Goal: Transaction & Acquisition: Purchase product/service

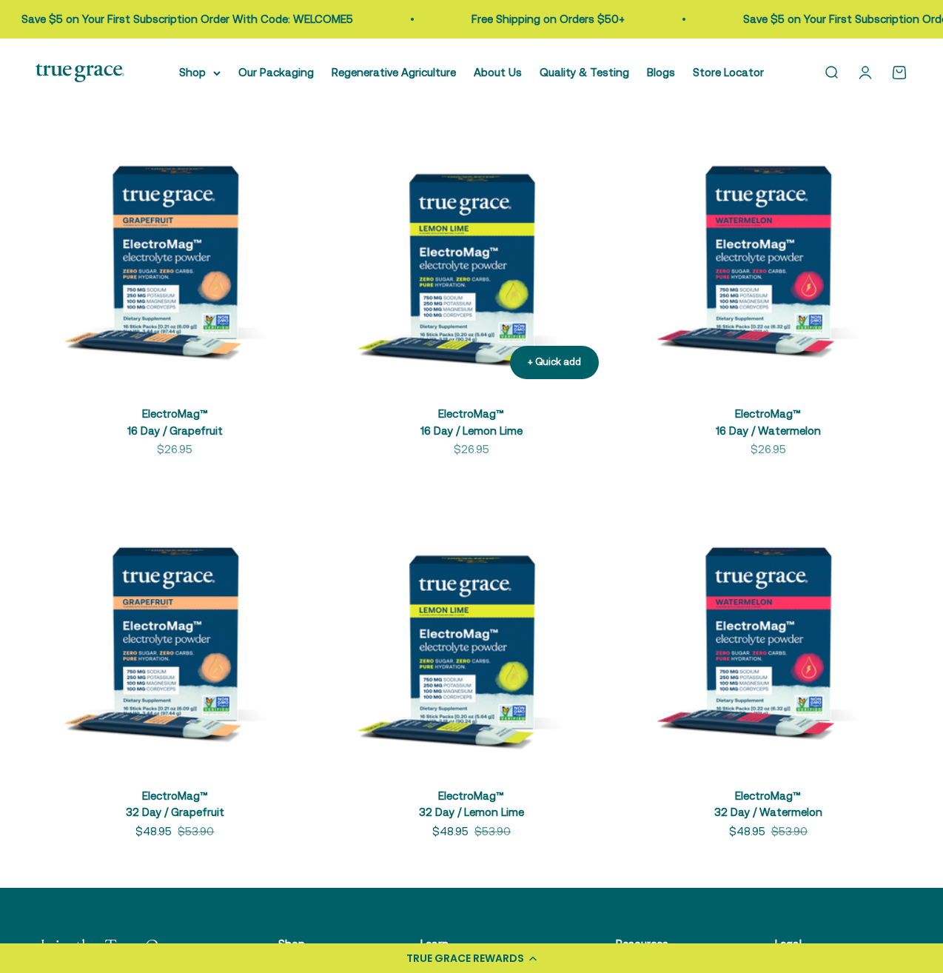
drag, startPoint x: 476, startPoint y: 243, endPoint x: 481, endPoint y: 253, distance: 11.6
click at [476, 243] on img at bounding box center [471, 252] width 279 height 279
click at [455, 266] on img at bounding box center [471, 252] width 279 height 279
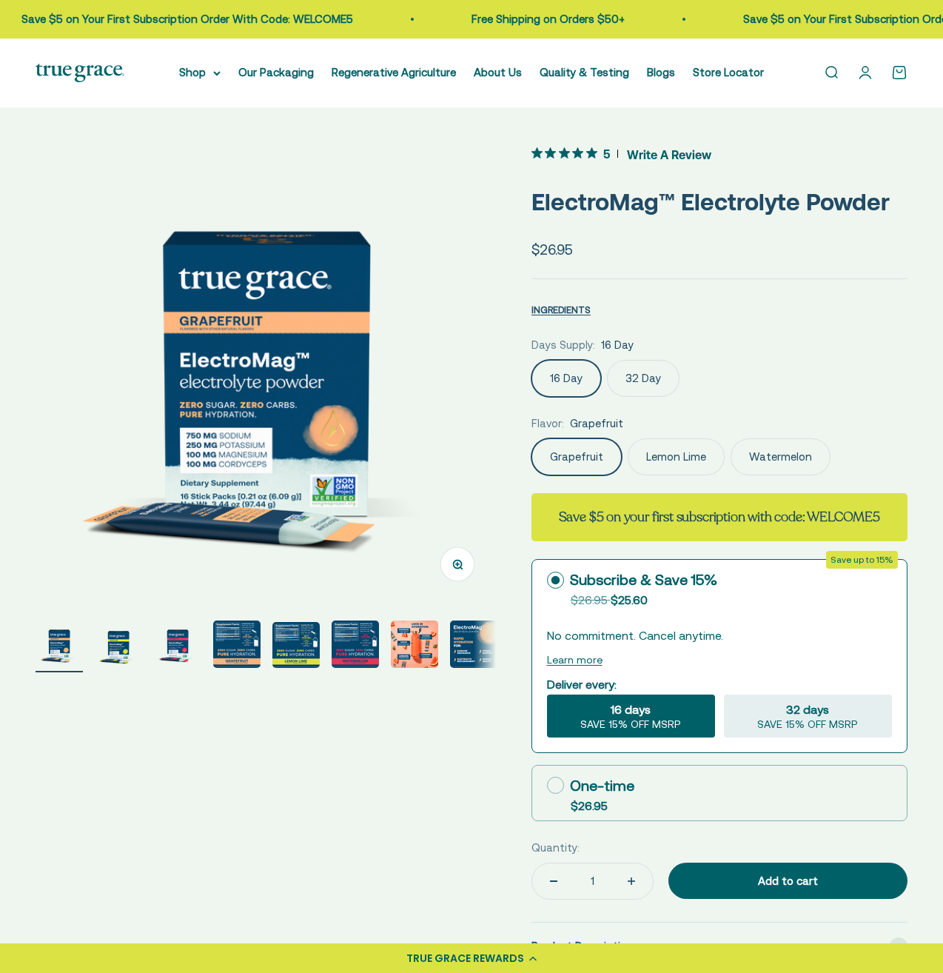
click at [306, 652] on img "Go to item 5" at bounding box center [295, 645] width 47 height 46
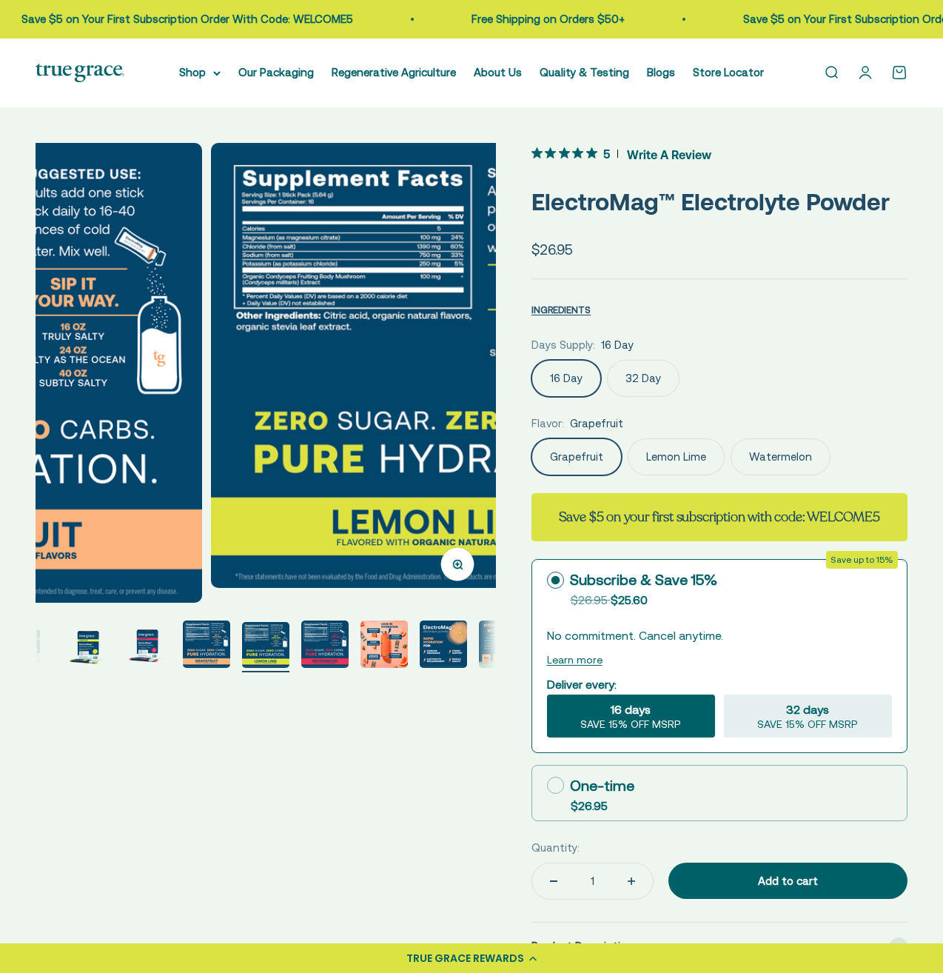
scroll to position [0, 1876]
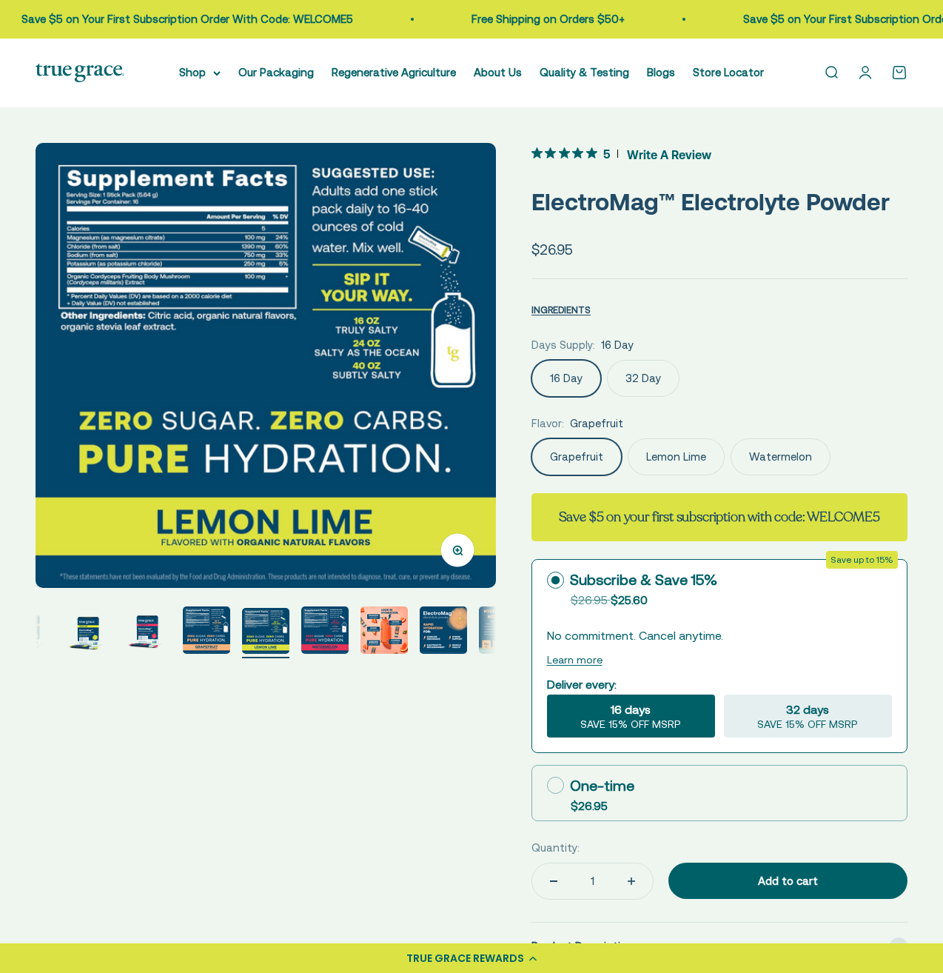
click at [680, 458] on label "Lemon Lime" at bounding box center [676, 456] width 97 height 37
click at [532, 438] on input "Lemon Lime" at bounding box center [531, 438] width 1 height 1
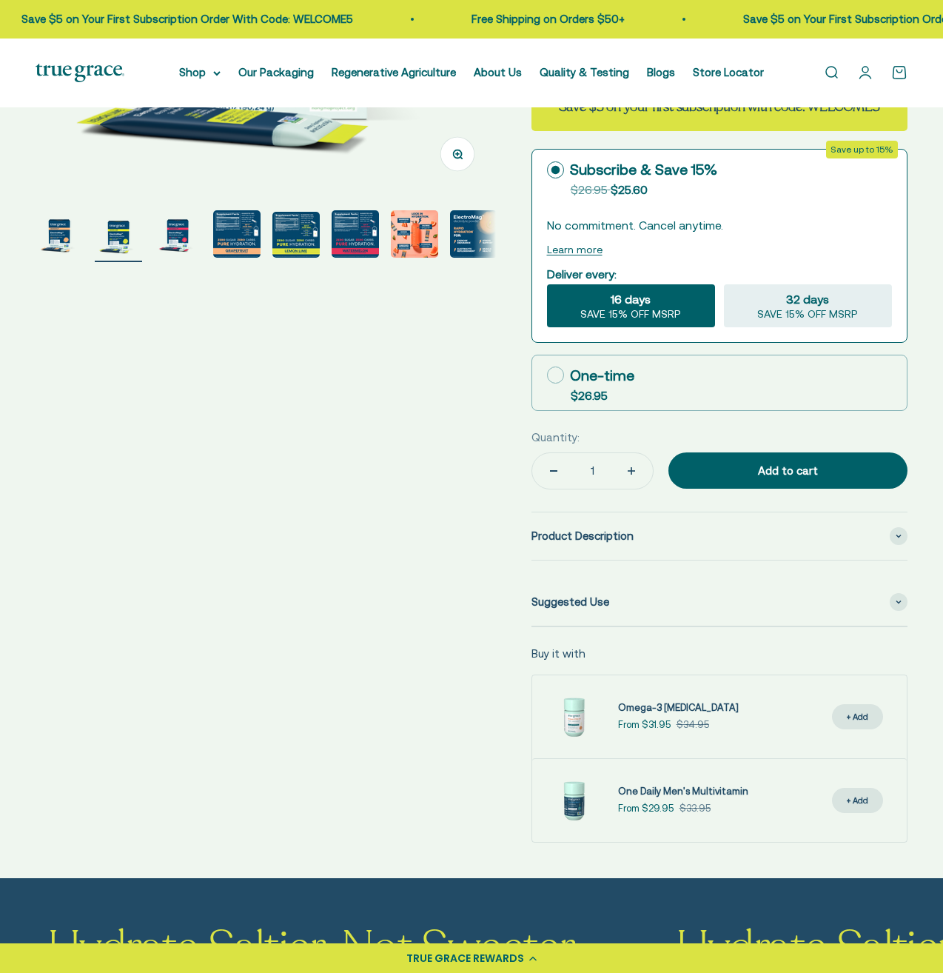
scroll to position [433, 0]
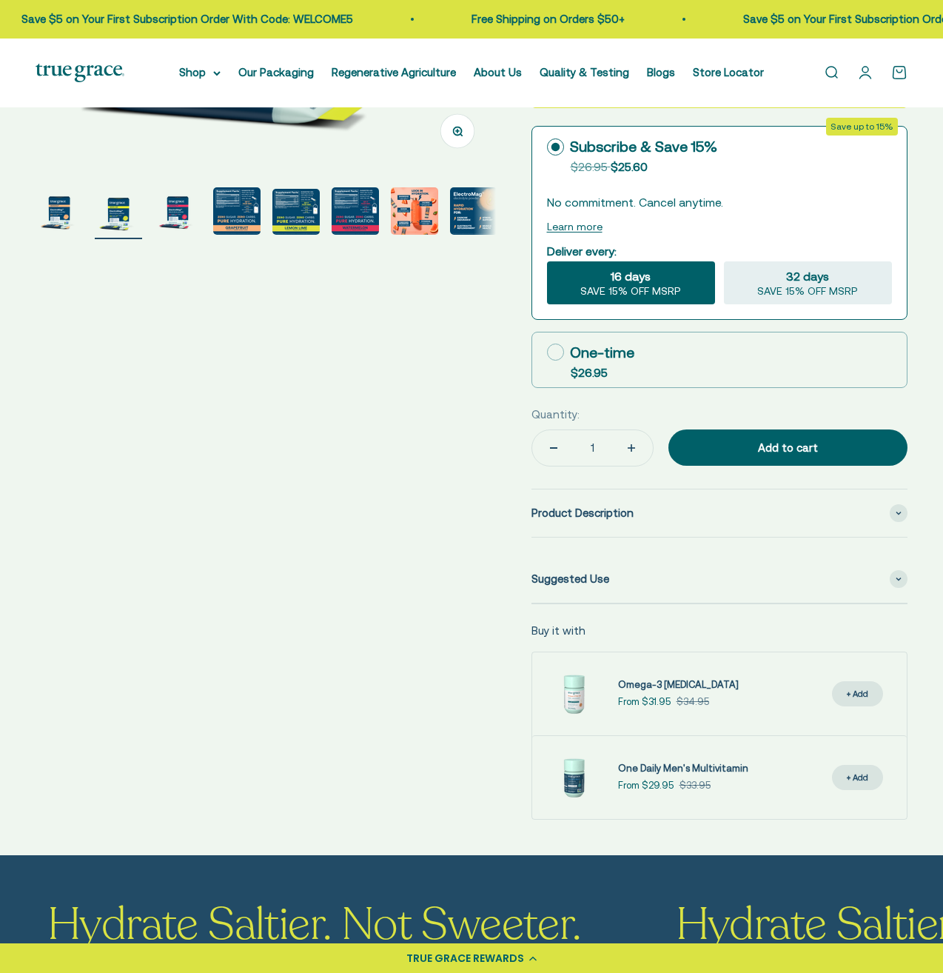
click at [415, 218] on img "Go to item 7" at bounding box center [414, 210] width 47 height 47
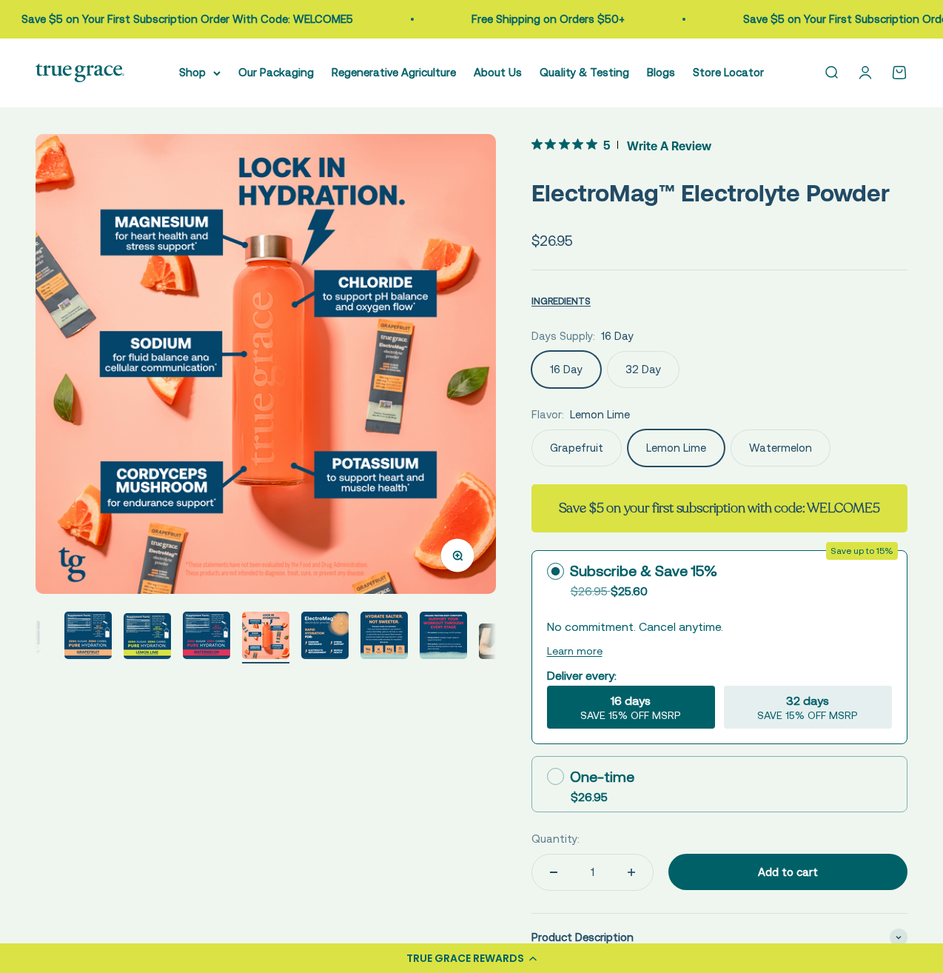
scroll to position [0, 0]
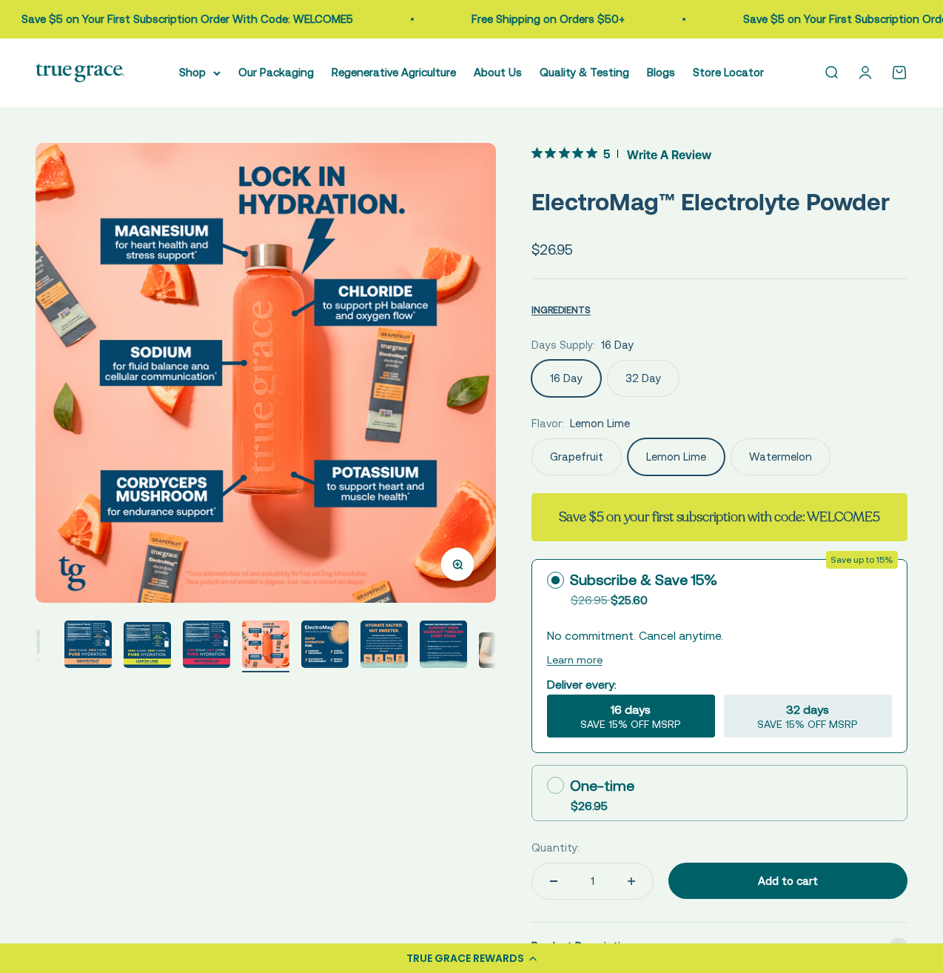
click at [381, 646] on img "Go to item 9" at bounding box center [384, 643] width 47 height 47
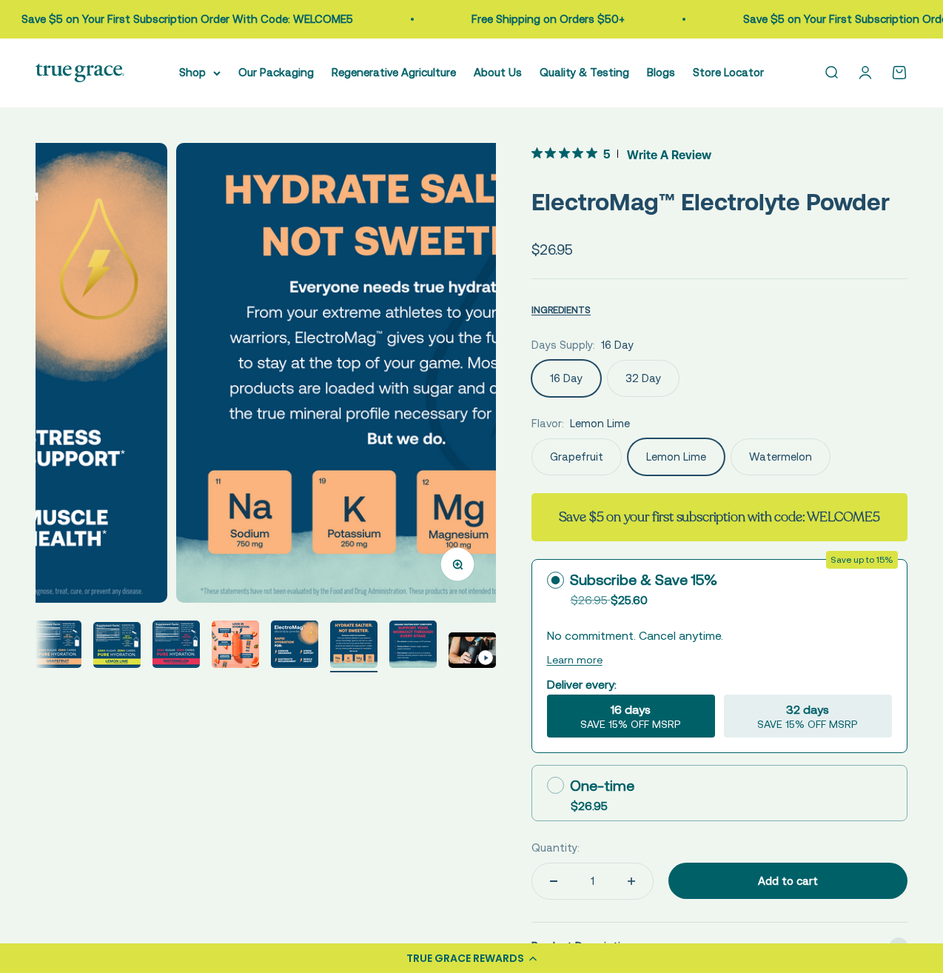
scroll to position [0, 3752]
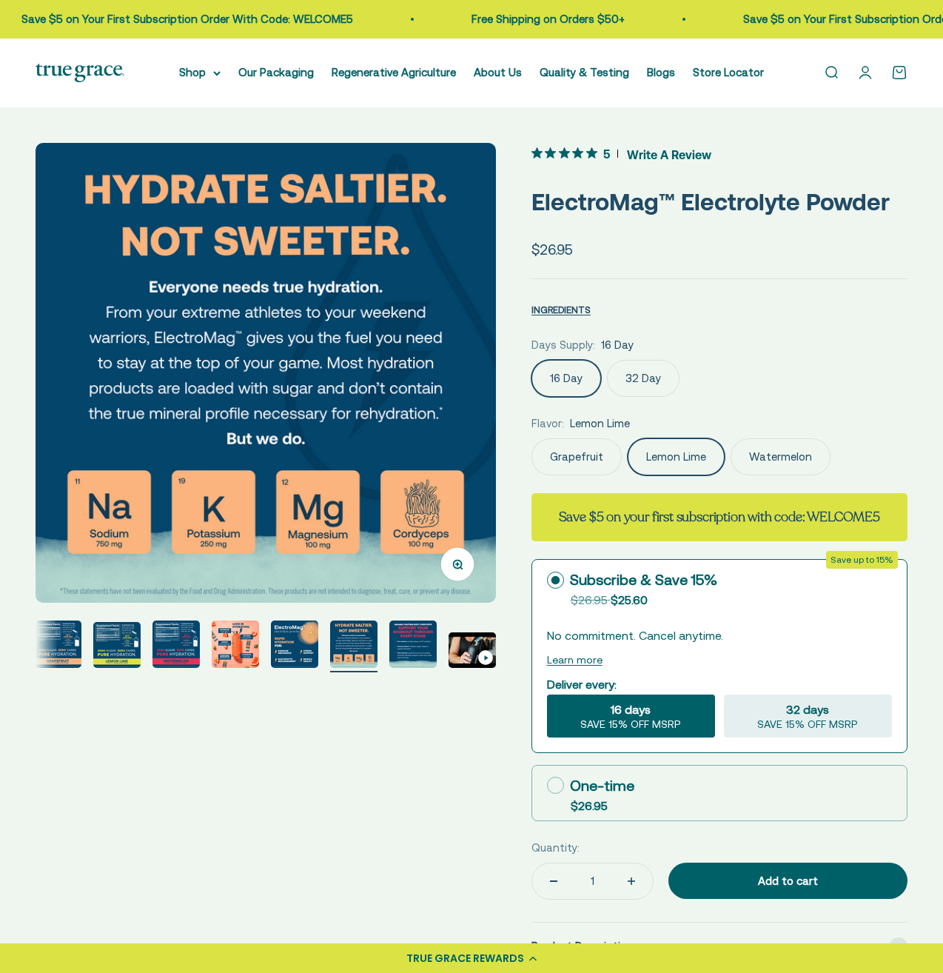
click at [244, 645] on img "Go to item 7" at bounding box center [235, 643] width 47 height 47
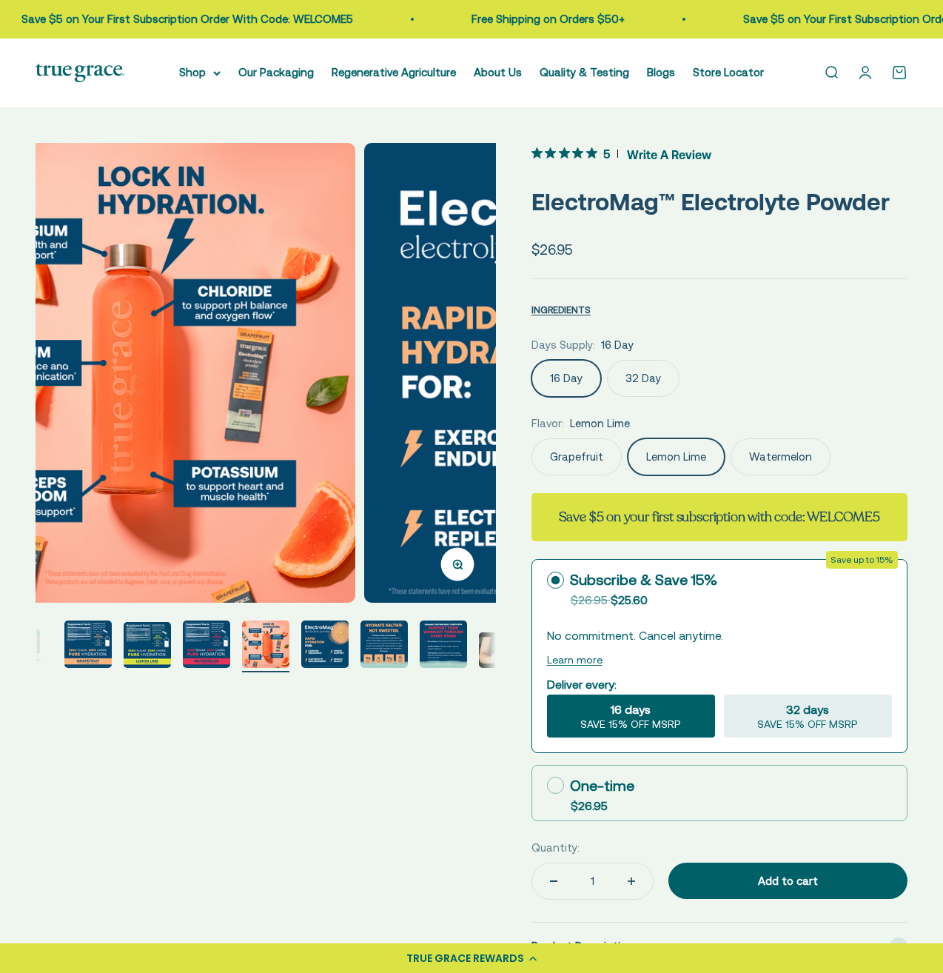
scroll to position [0, 2814]
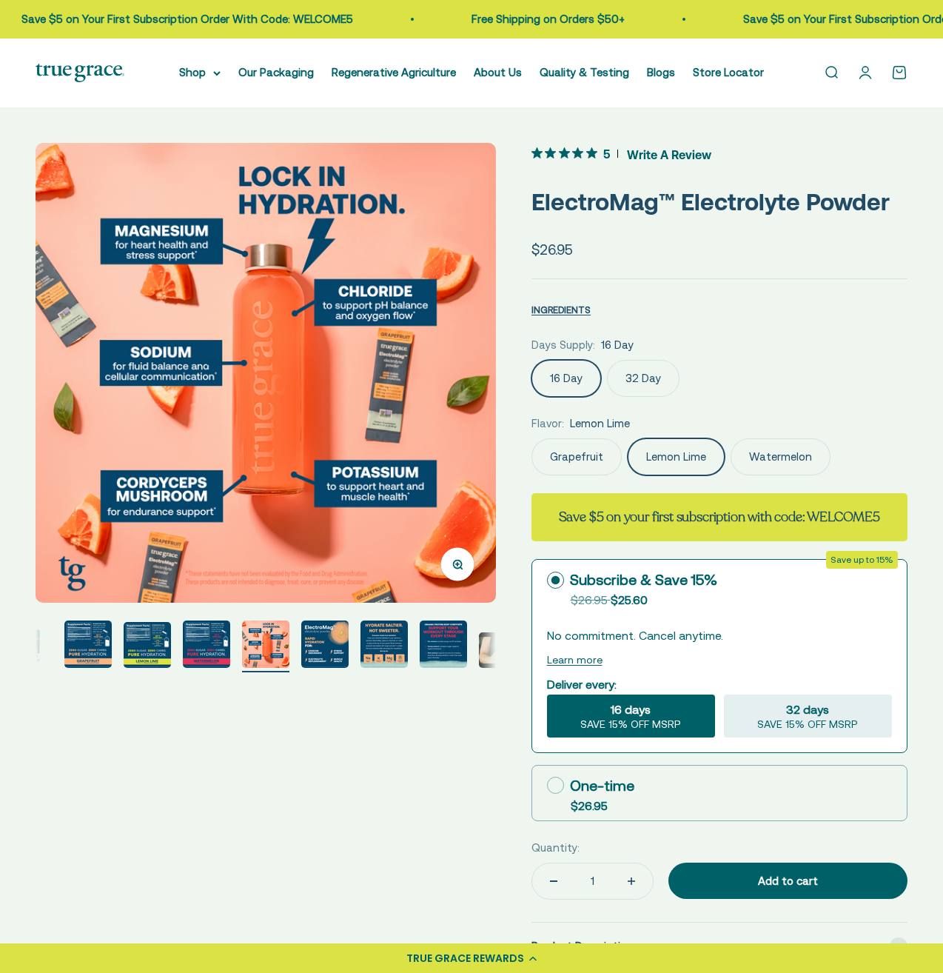
click at [321, 645] on img "Go to item 8" at bounding box center [324, 643] width 47 height 47
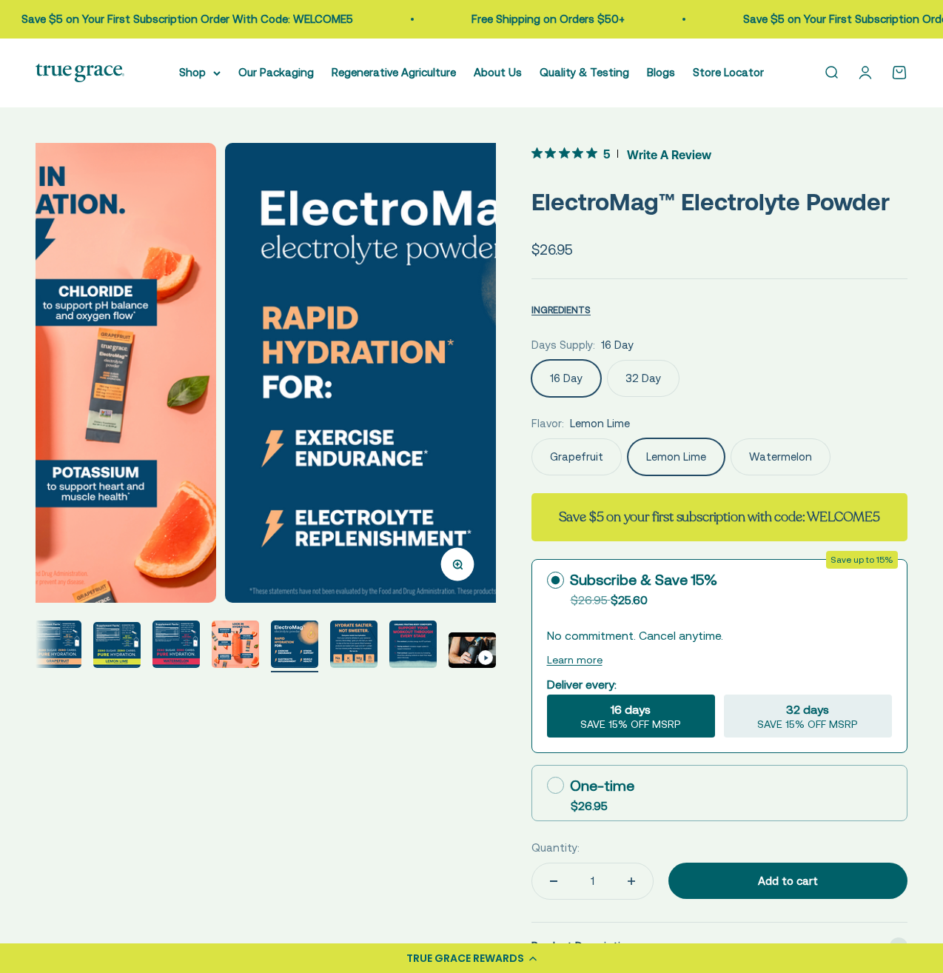
scroll to position [0, 3283]
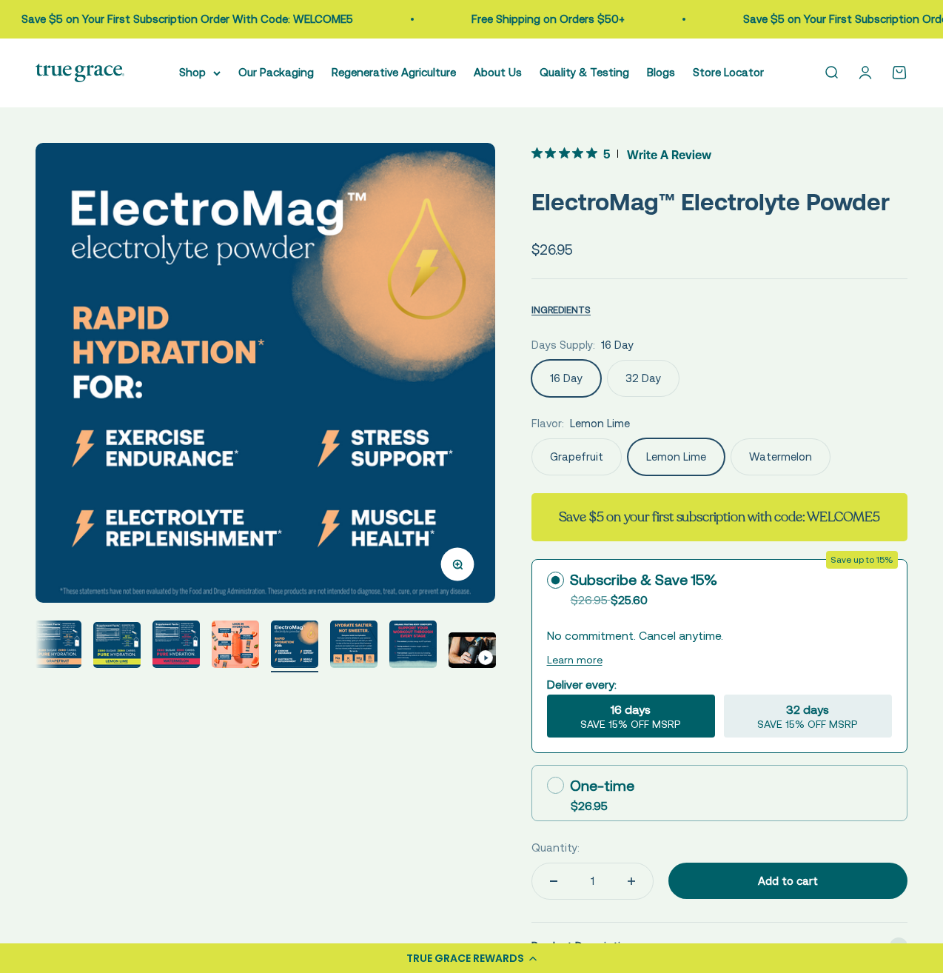
click at [401, 646] on img "Go to item 10" at bounding box center [412, 643] width 47 height 47
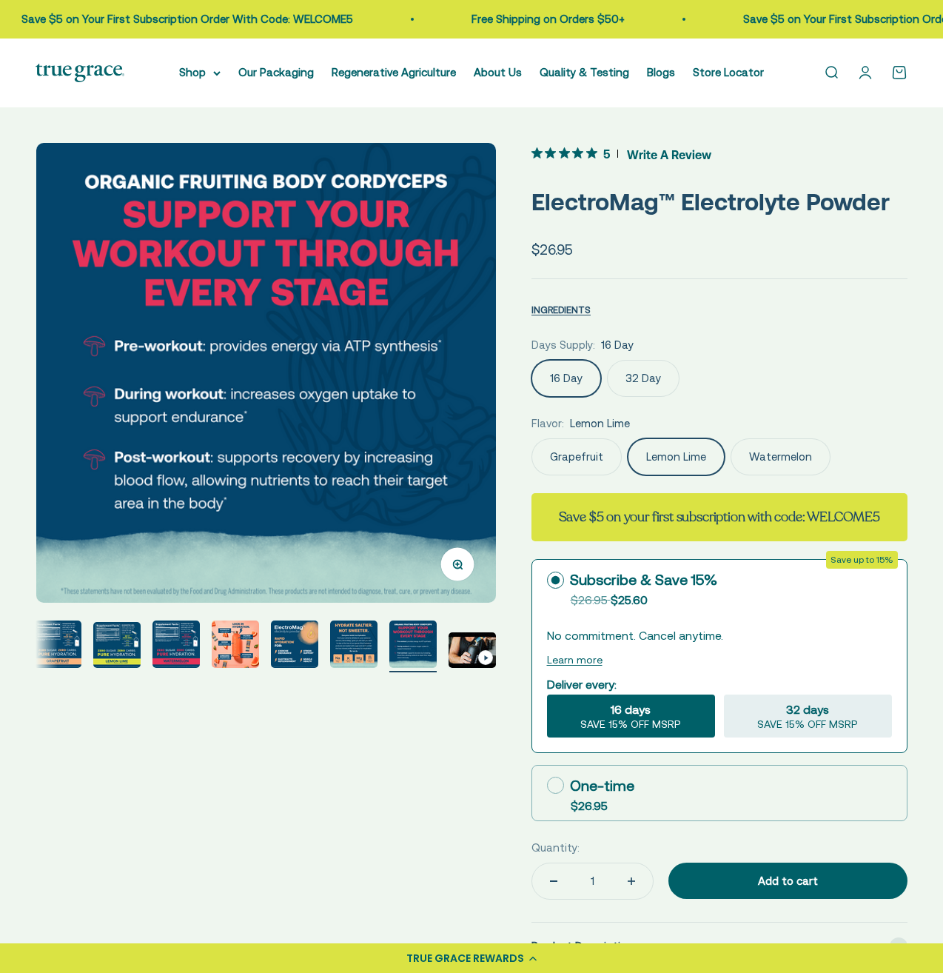
scroll to position [0, 4221]
click at [426, 646] on img "Go to item 10" at bounding box center [412, 643] width 47 height 47
click at [466, 646] on img "Go to item 11" at bounding box center [472, 650] width 47 height 36
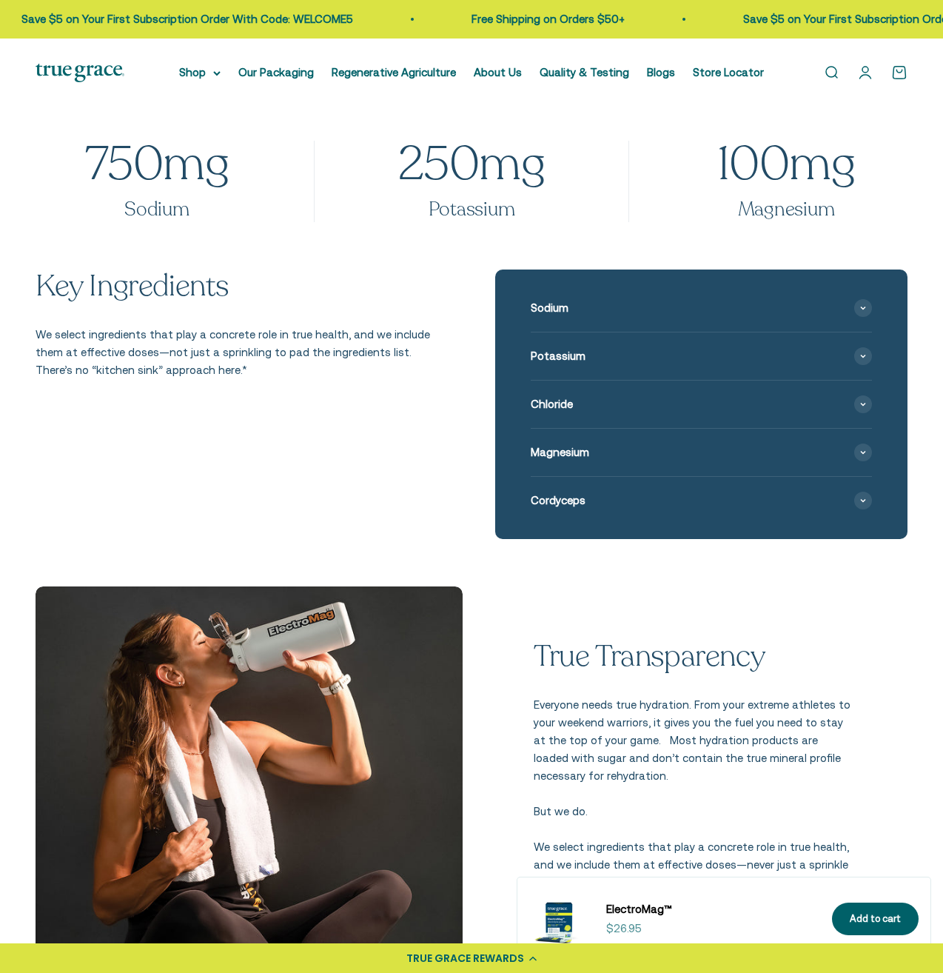
scroll to position [1423, 0]
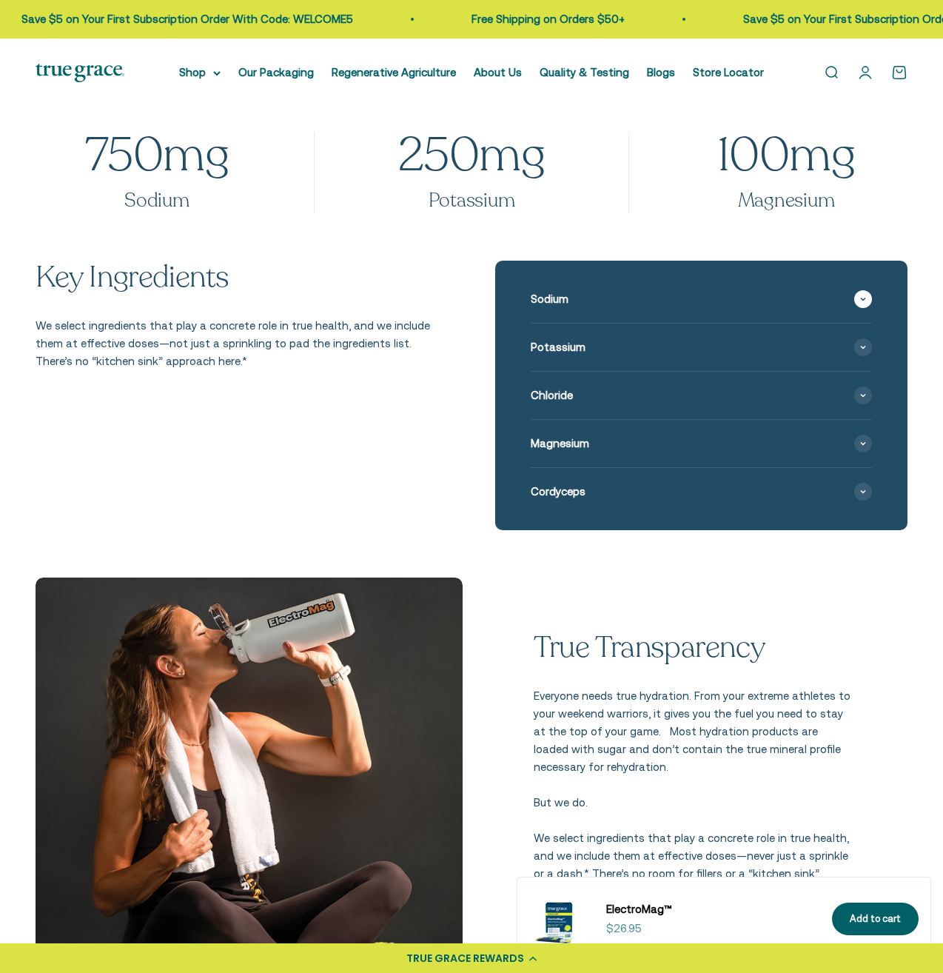
click at [865, 295] on span at bounding box center [863, 299] width 18 height 18
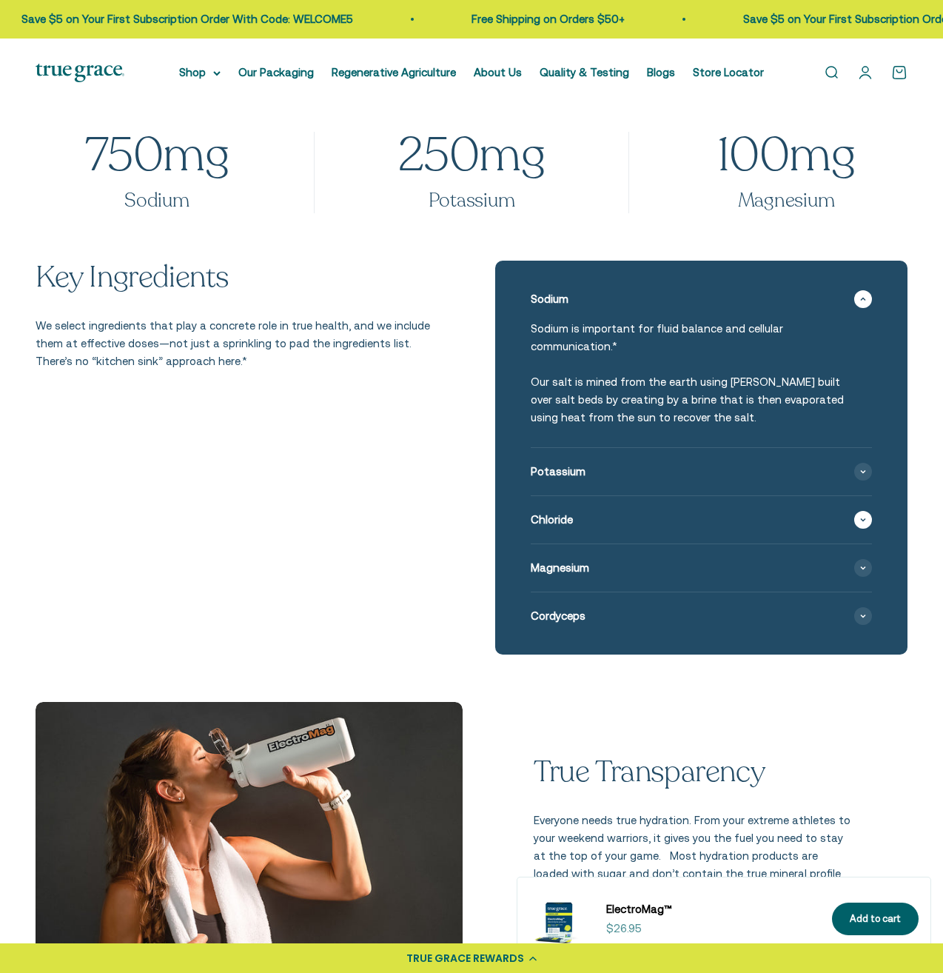
click at [865, 521] on icon at bounding box center [863, 519] width 6 height 4
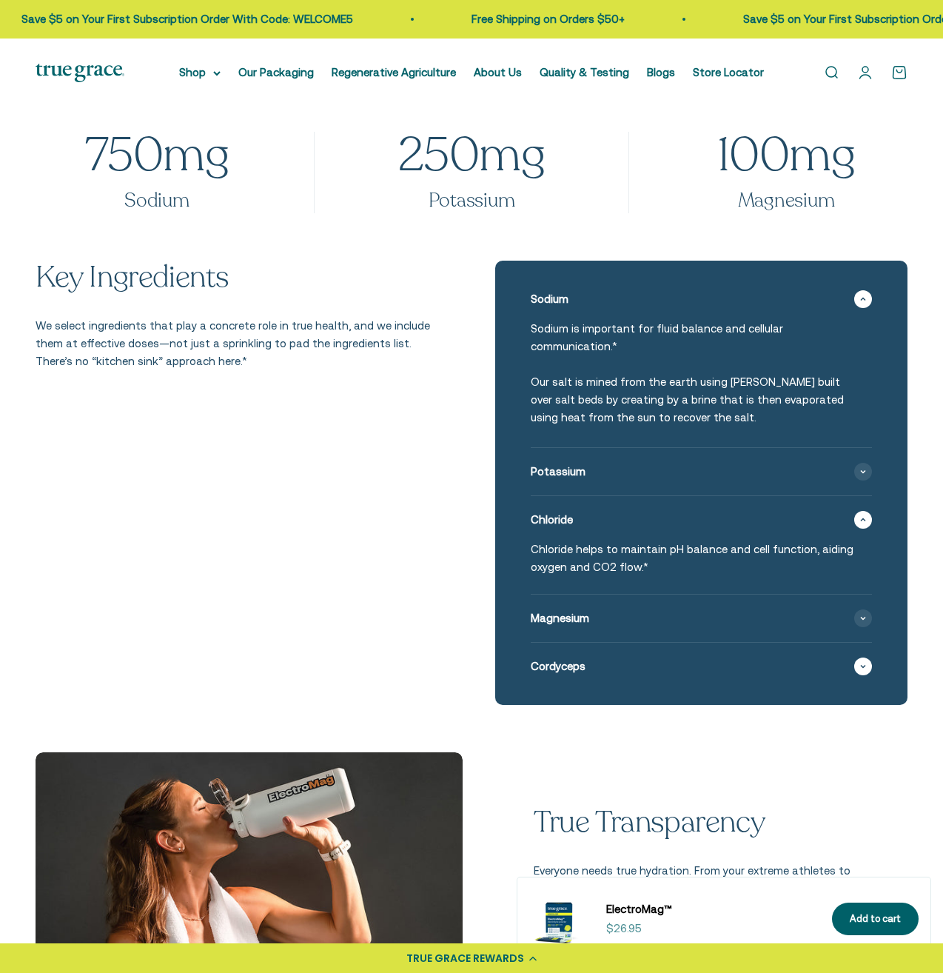
click at [864, 677] on div "Cordyceps" at bounding box center [701, 666] width 341 height 47
